Goal: Information Seeking & Learning: Obtain resource

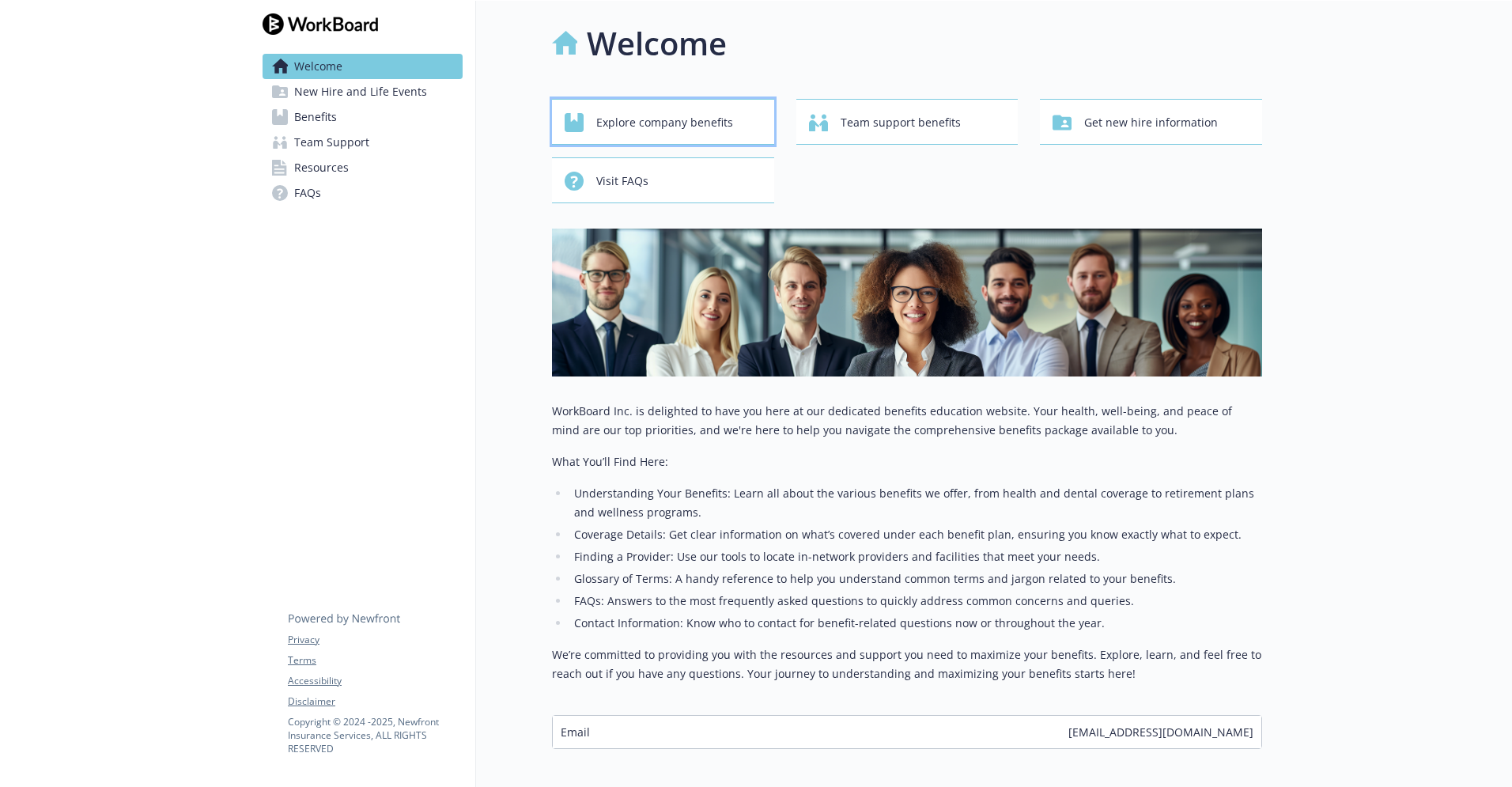
click at [674, 120] on span "Explore company benefits" at bounding box center [665, 122] width 137 height 30
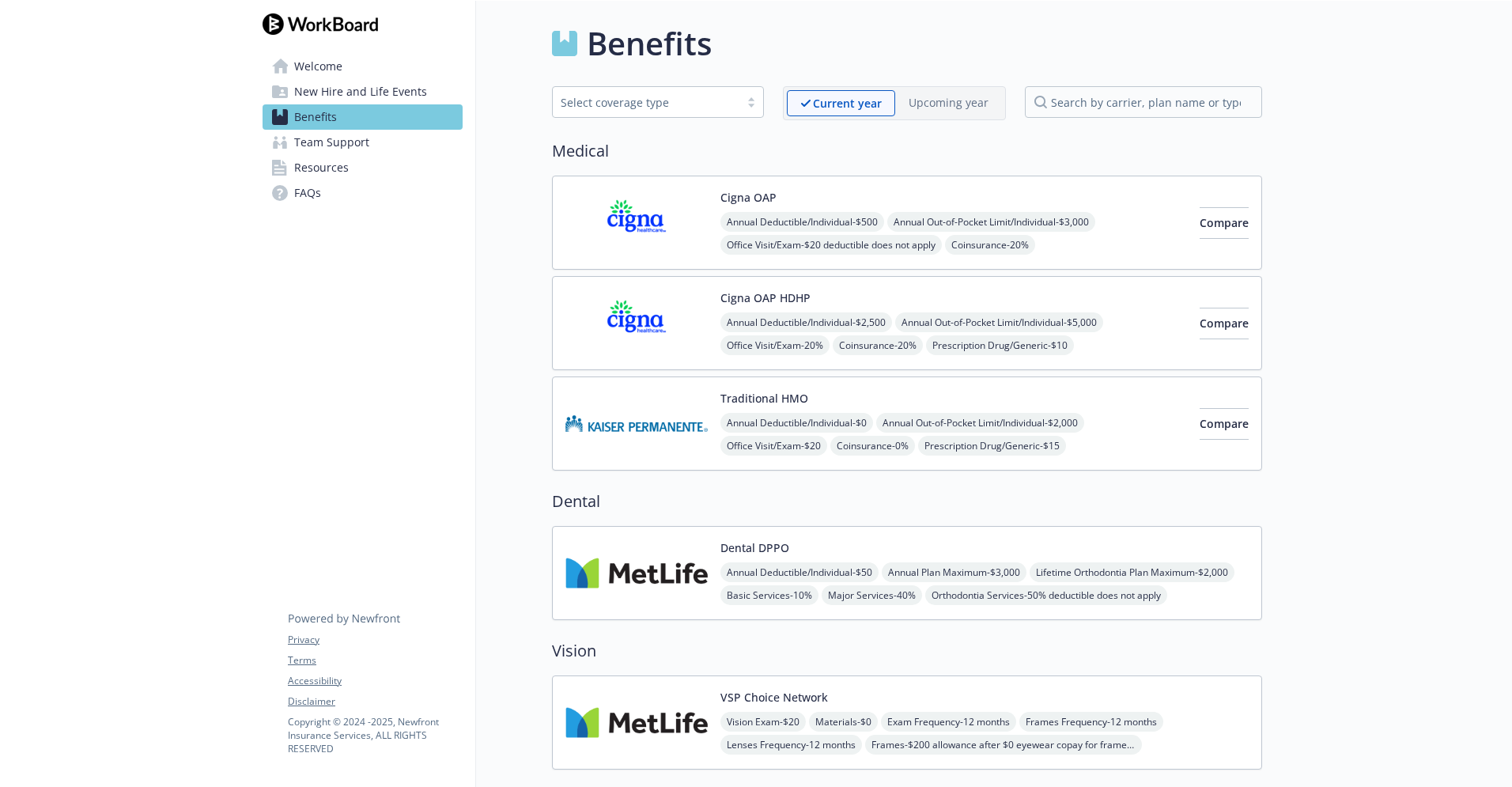
click at [755, 102] on div at bounding box center [751, 101] width 24 height 13
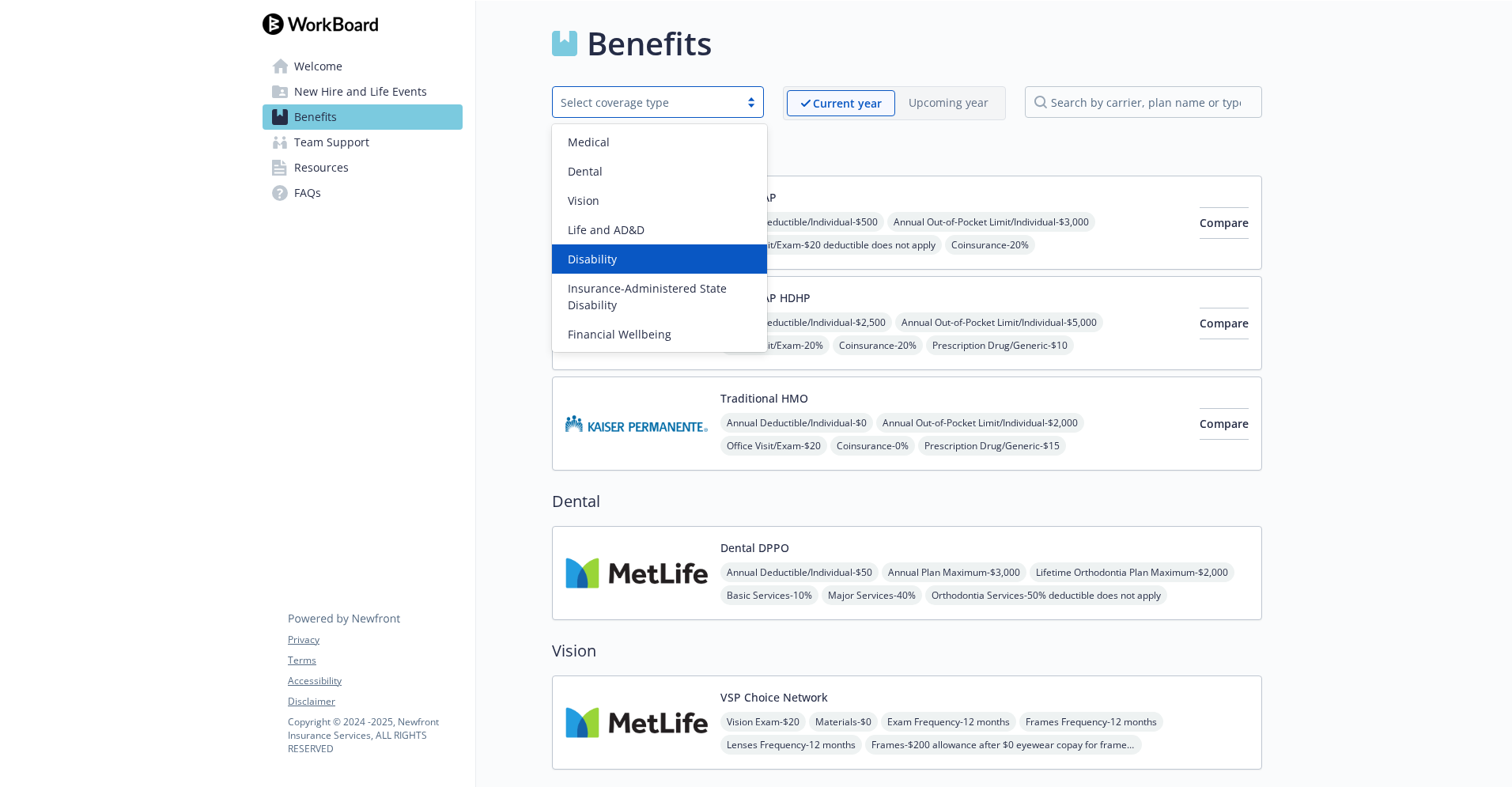
click at [840, 155] on h2 "Medical" at bounding box center [907, 151] width 710 height 24
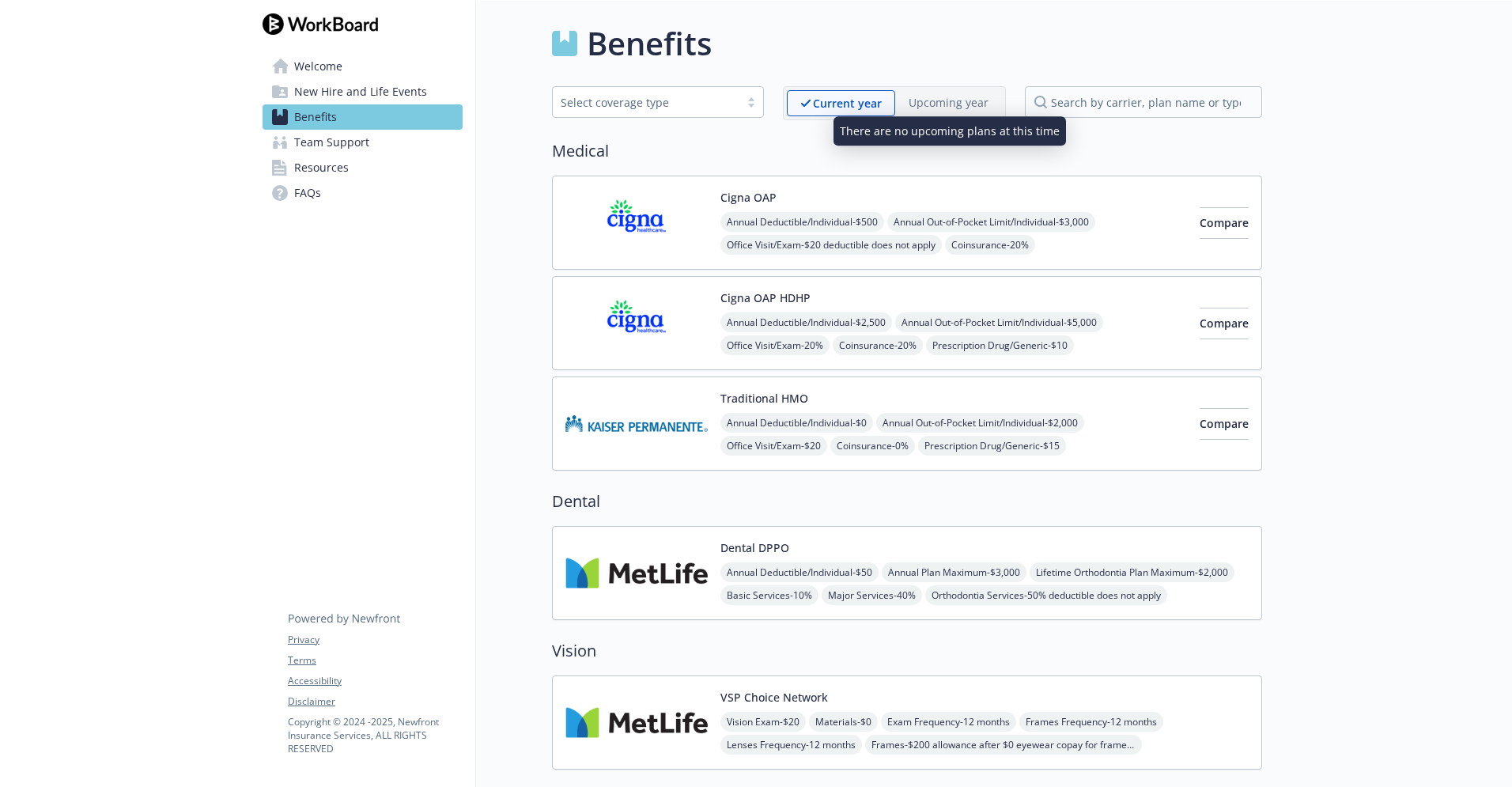
click at [959, 100] on p "Upcoming year" at bounding box center [948, 101] width 80 height 16
click at [341, 167] on span "Resources" at bounding box center [322, 168] width 55 height 25
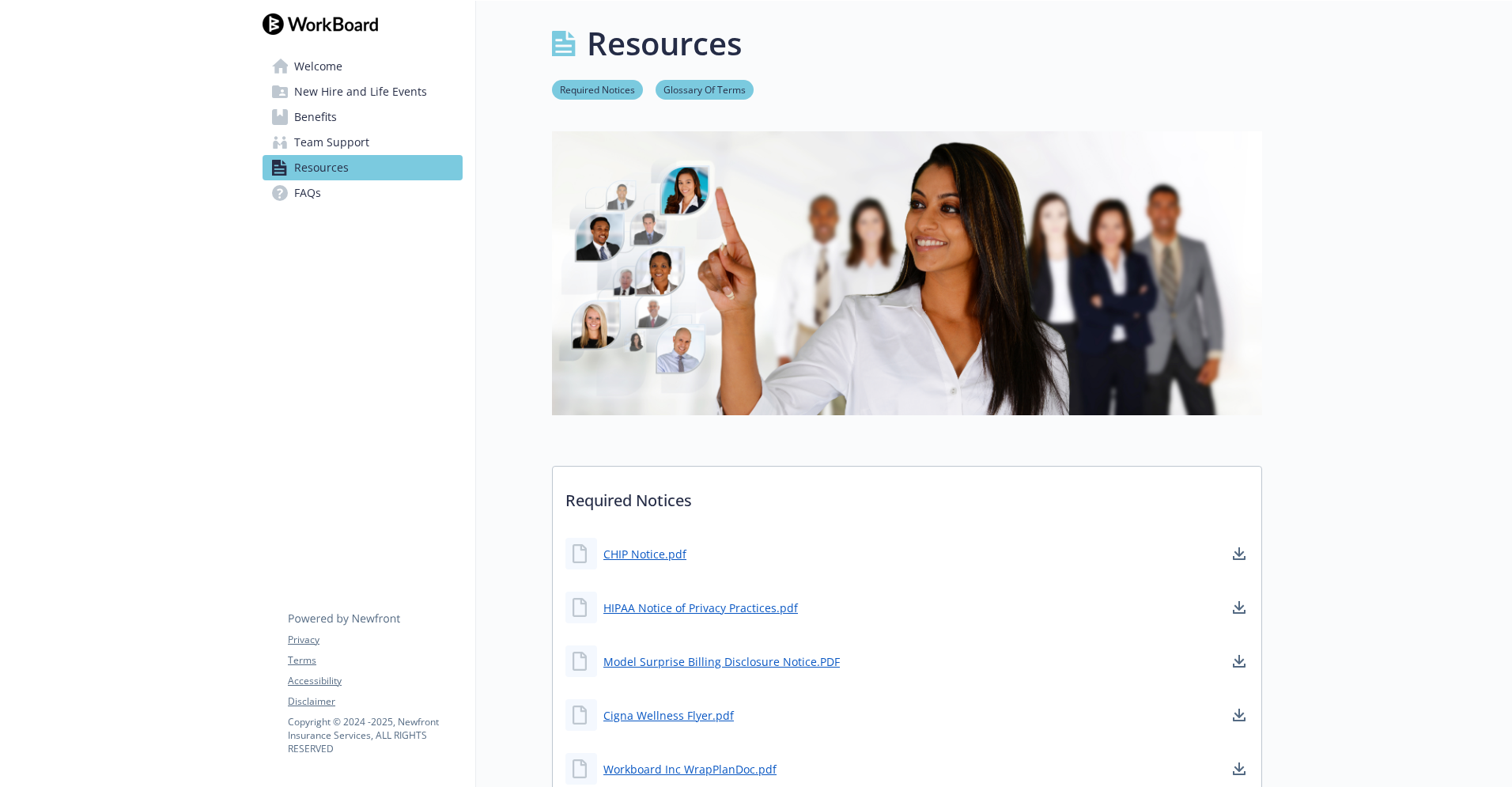
scroll to position [3, 0]
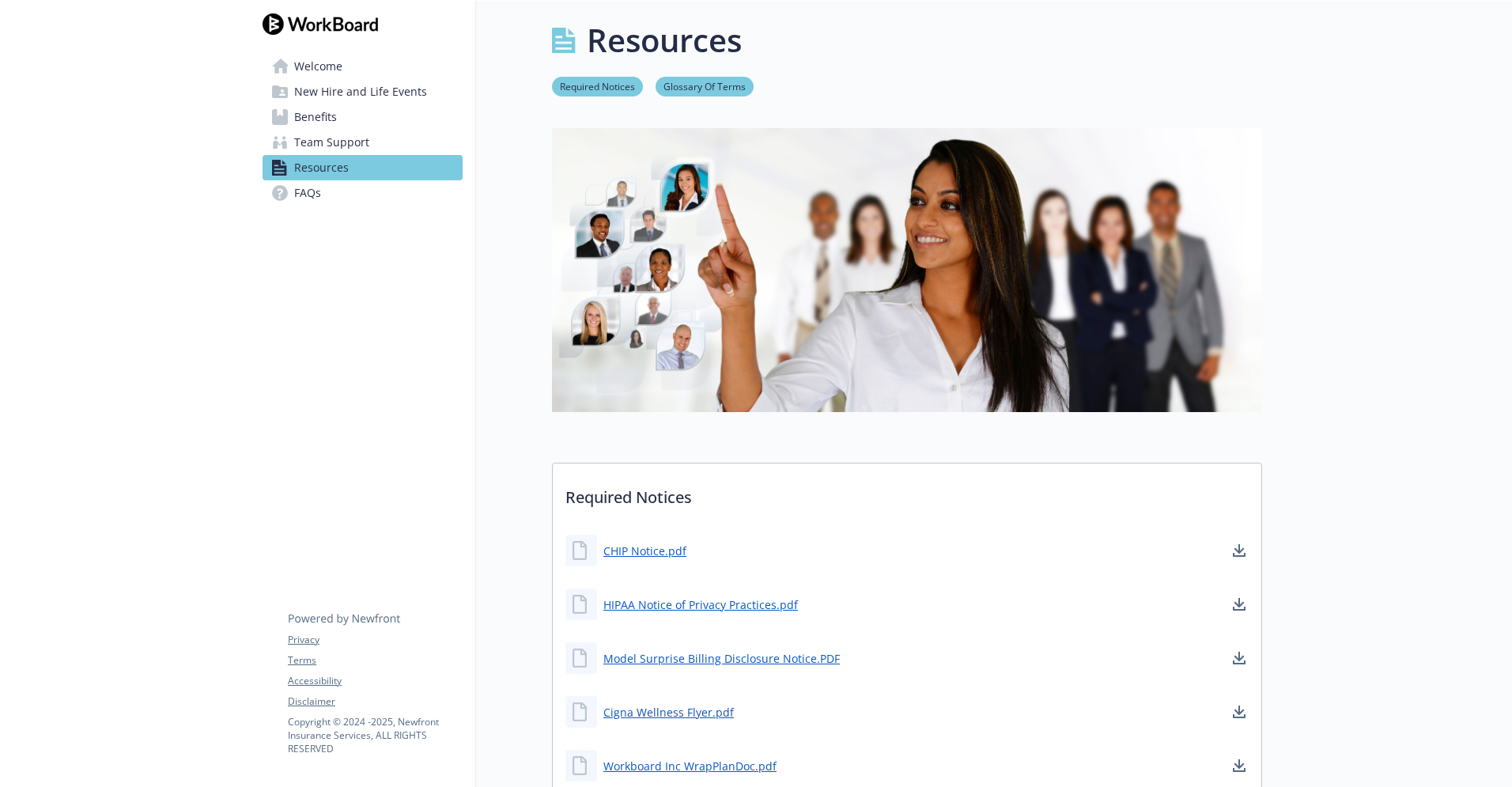
click at [314, 196] on span "FAQs" at bounding box center [308, 193] width 27 height 25
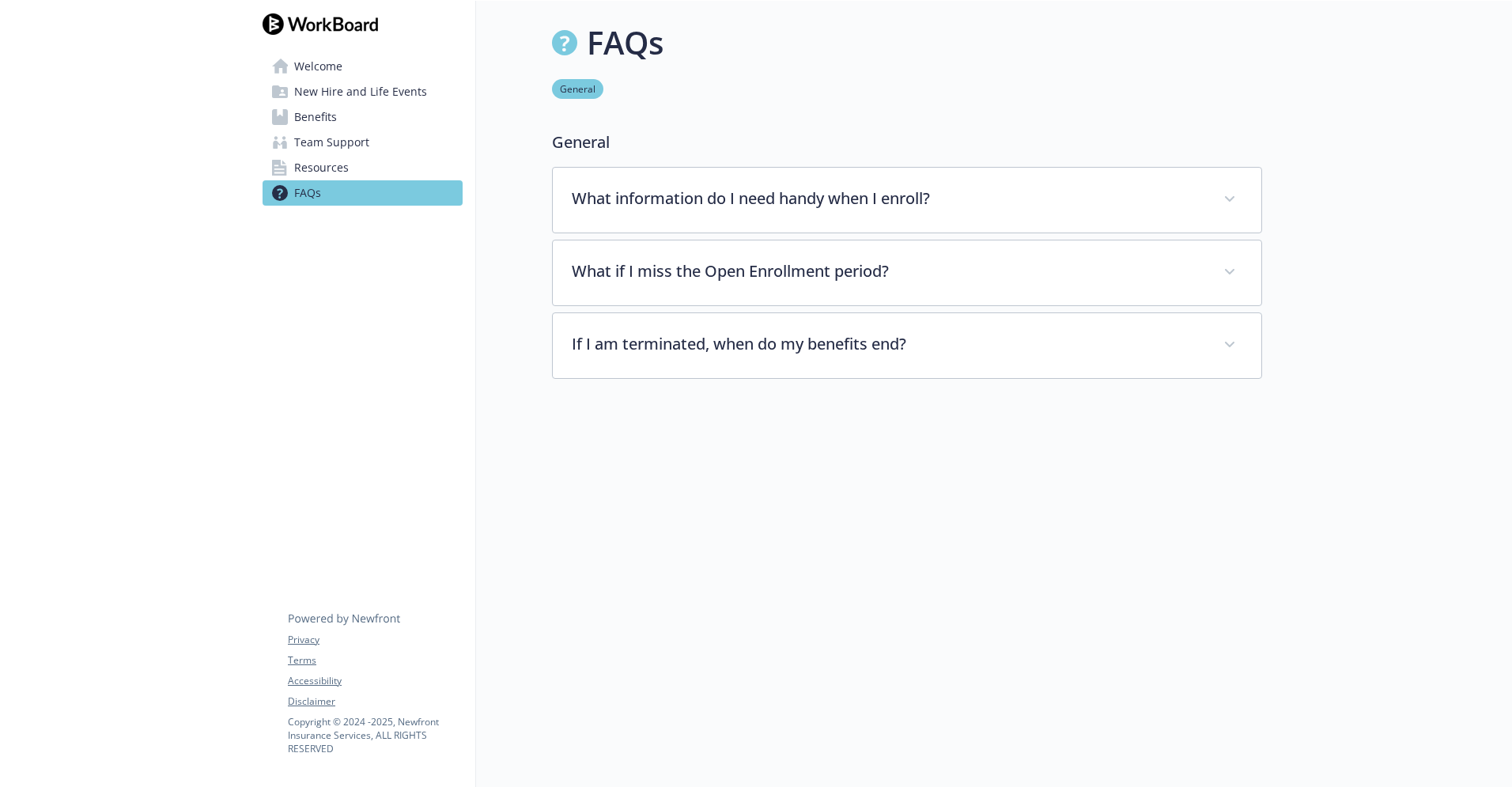
click at [304, 173] on span "Resources" at bounding box center [322, 168] width 55 height 25
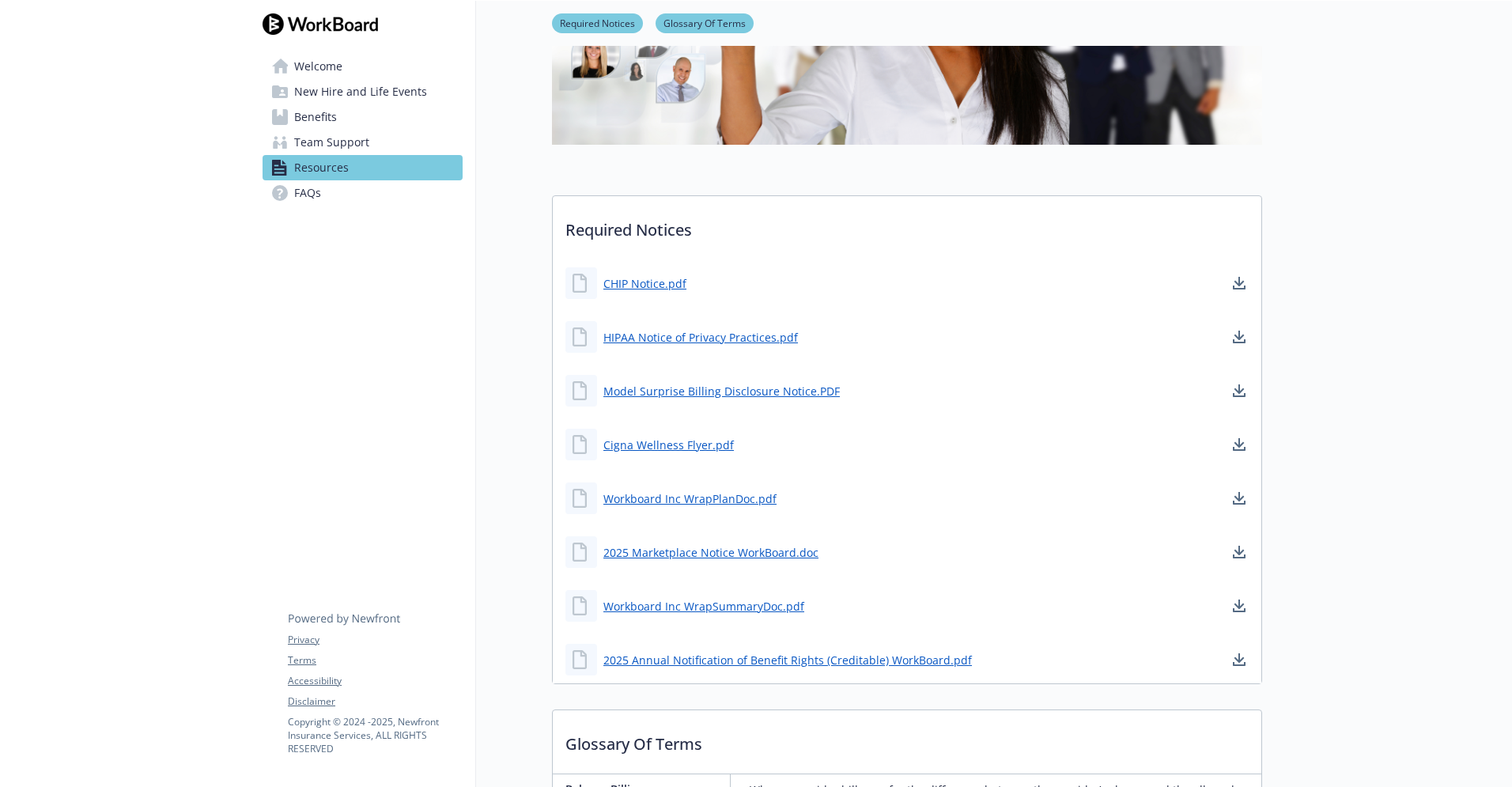
scroll to position [284, 0]
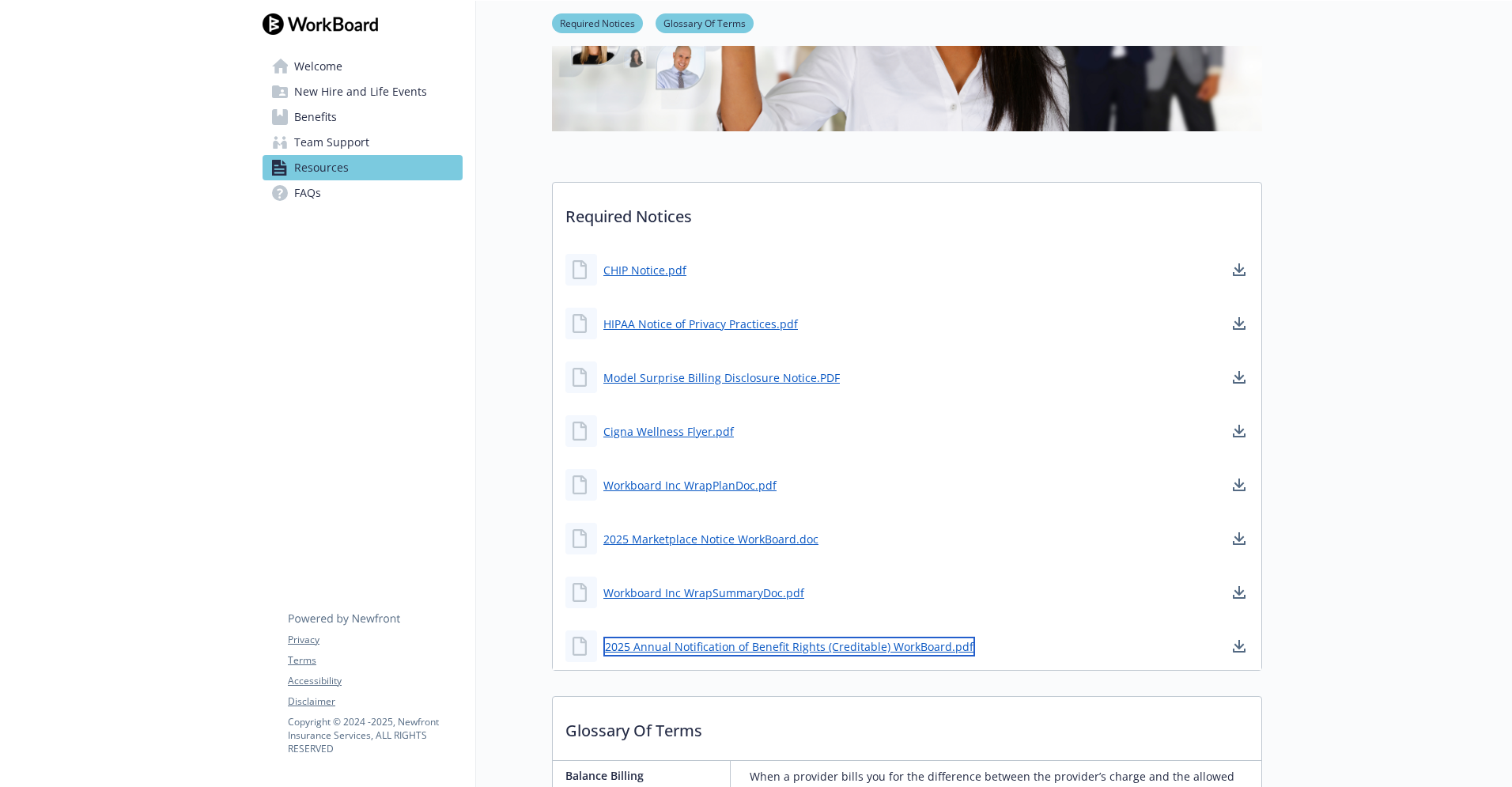
click at [680, 652] on link "2025 Annual Notification of Benefit Rights (Creditable) WorkBoard.pdf" at bounding box center [789, 646] width 372 height 19
